Goal: Task Accomplishment & Management: Complete application form

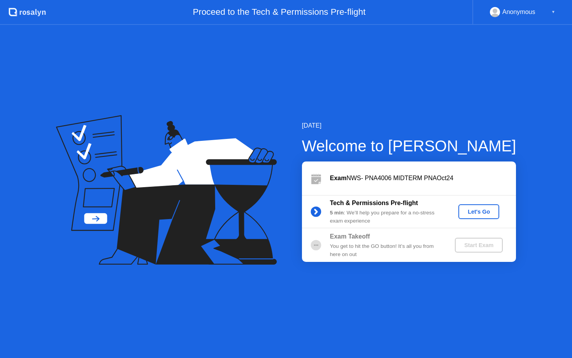
click at [475, 213] on div "Let's Go" at bounding box center [479, 212] width 35 height 6
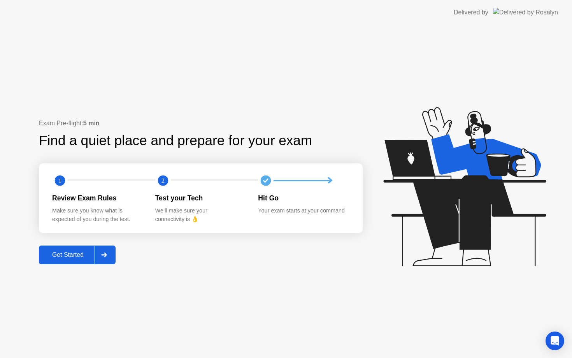
click at [76, 251] on div "Get Started" at bounding box center [67, 254] width 53 height 7
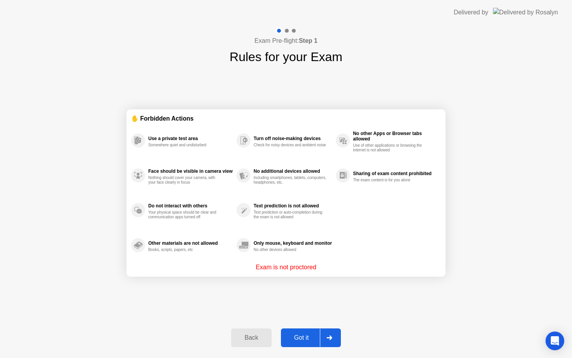
click at [310, 339] on div "Got it" at bounding box center [301, 337] width 37 height 7
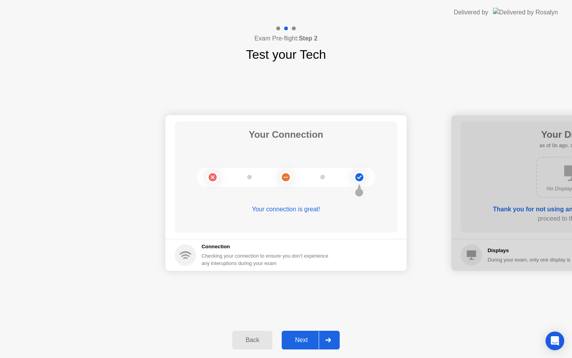
click at [301, 339] on div "Next" at bounding box center [301, 340] width 35 height 7
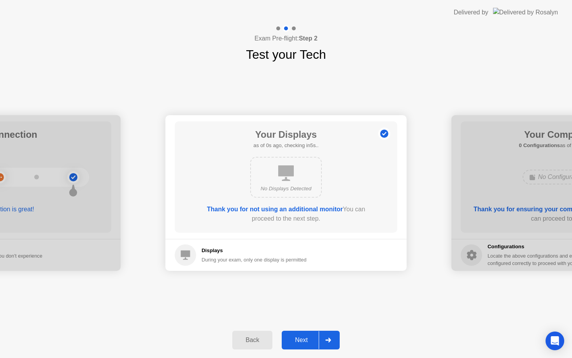
click at [312, 340] on div "Next" at bounding box center [301, 340] width 35 height 7
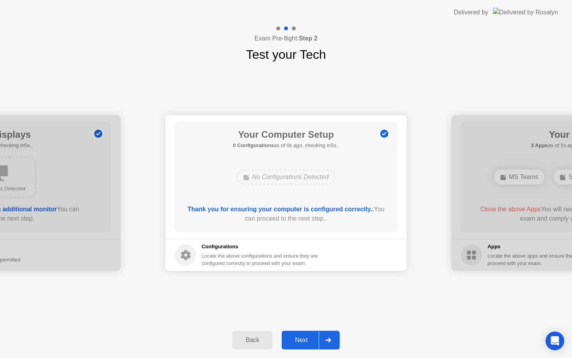
click at [312, 340] on div "Next" at bounding box center [301, 340] width 35 height 7
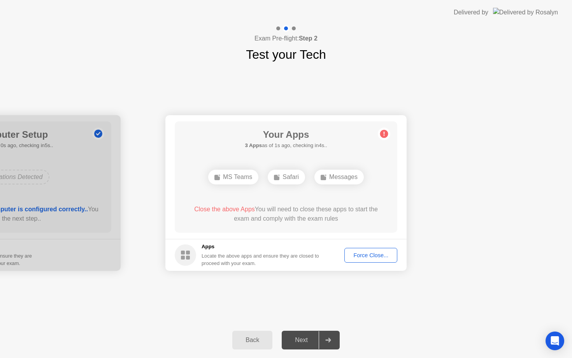
click at [312, 340] on div "Next" at bounding box center [301, 340] width 35 height 7
click at [335, 339] on div at bounding box center [328, 340] width 19 height 18
click at [372, 252] on div "Force Close..." at bounding box center [370, 255] width 47 height 6
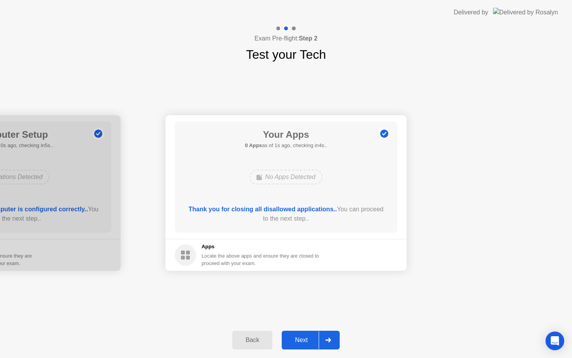
click at [330, 344] on div at bounding box center [328, 340] width 19 height 18
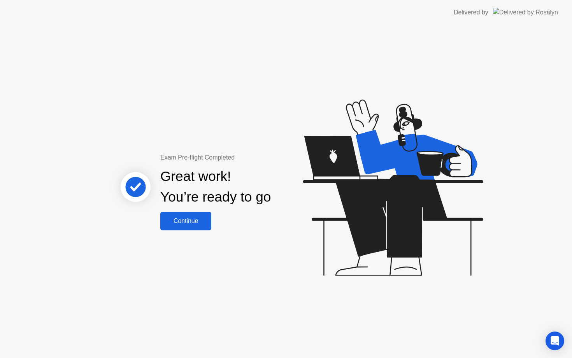
click at [198, 225] on div "Continue" at bounding box center [186, 221] width 46 height 7
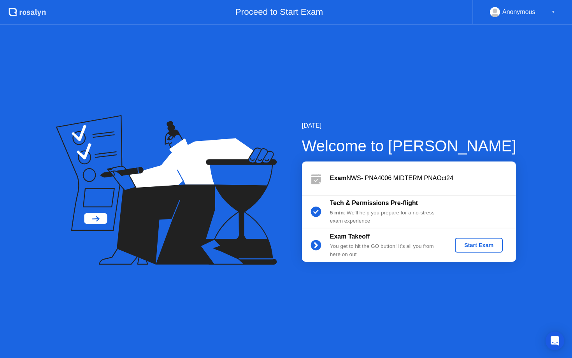
click at [478, 244] on div "Start Exam" at bounding box center [479, 245] width 42 height 6
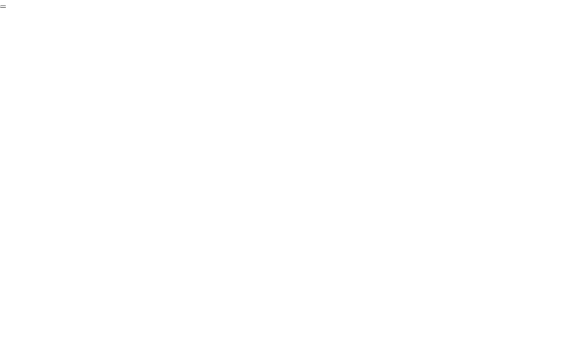
click at [6, 8] on button "End Proctoring Session" at bounding box center [3, 6] width 6 height 2
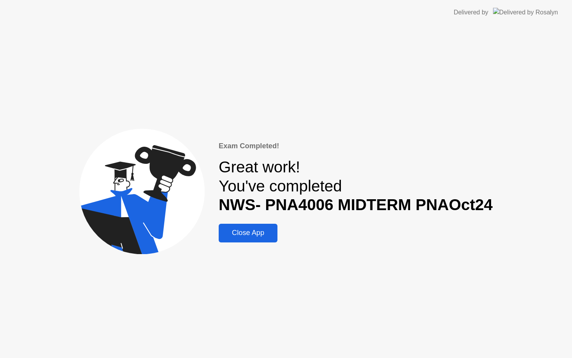
click at [241, 227] on button "Close App" at bounding box center [248, 233] width 59 height 19
